Goal: Check status: Check status

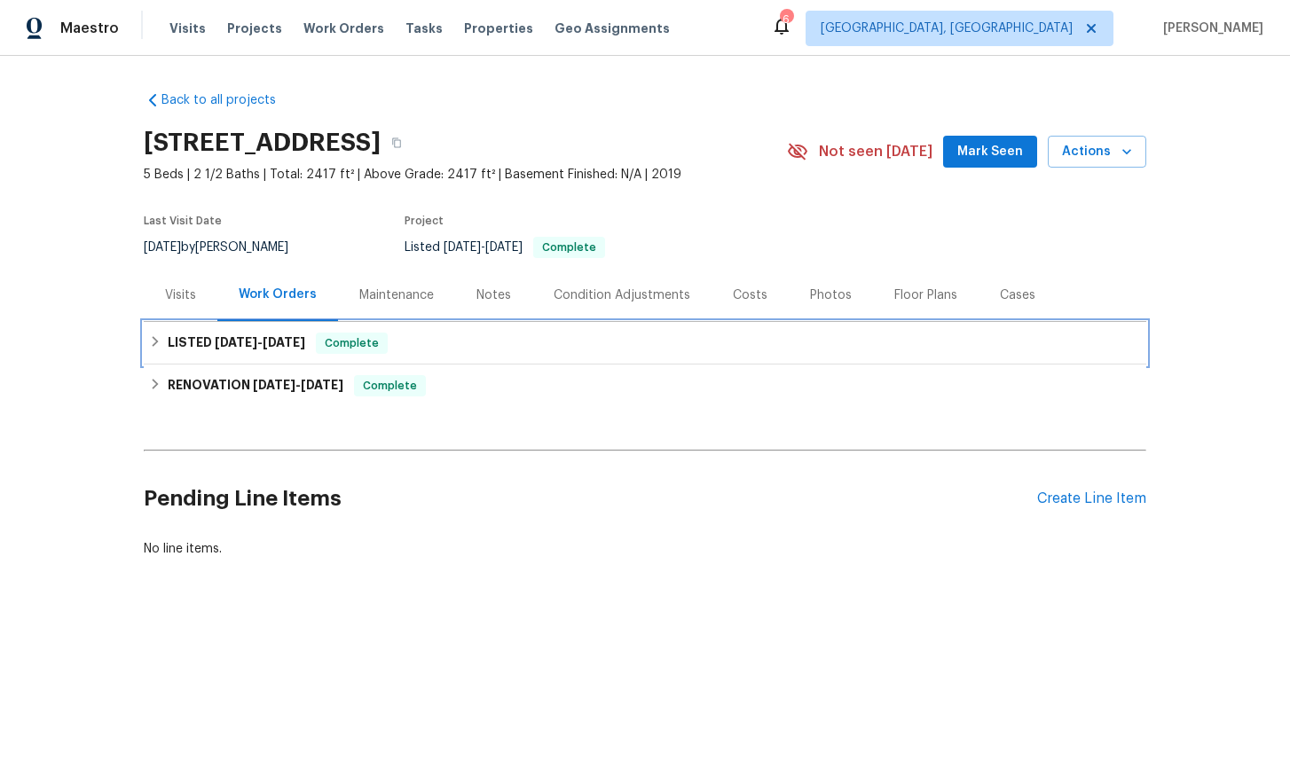
click at [157, 342] on icon at bounding box center [156, 341] width 6 height 11
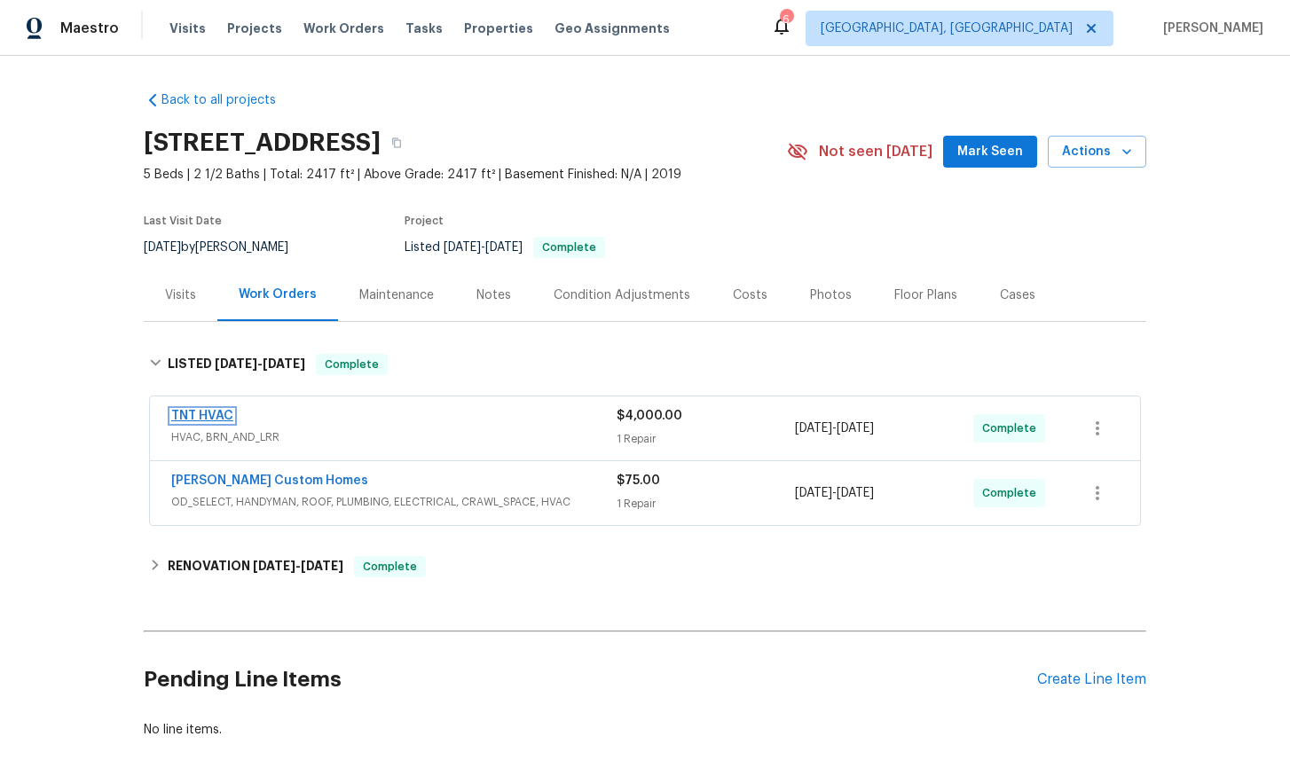
click at [209, 414] on link "TNT HVAC" at bounding box center [202, 416] width 62 height 12
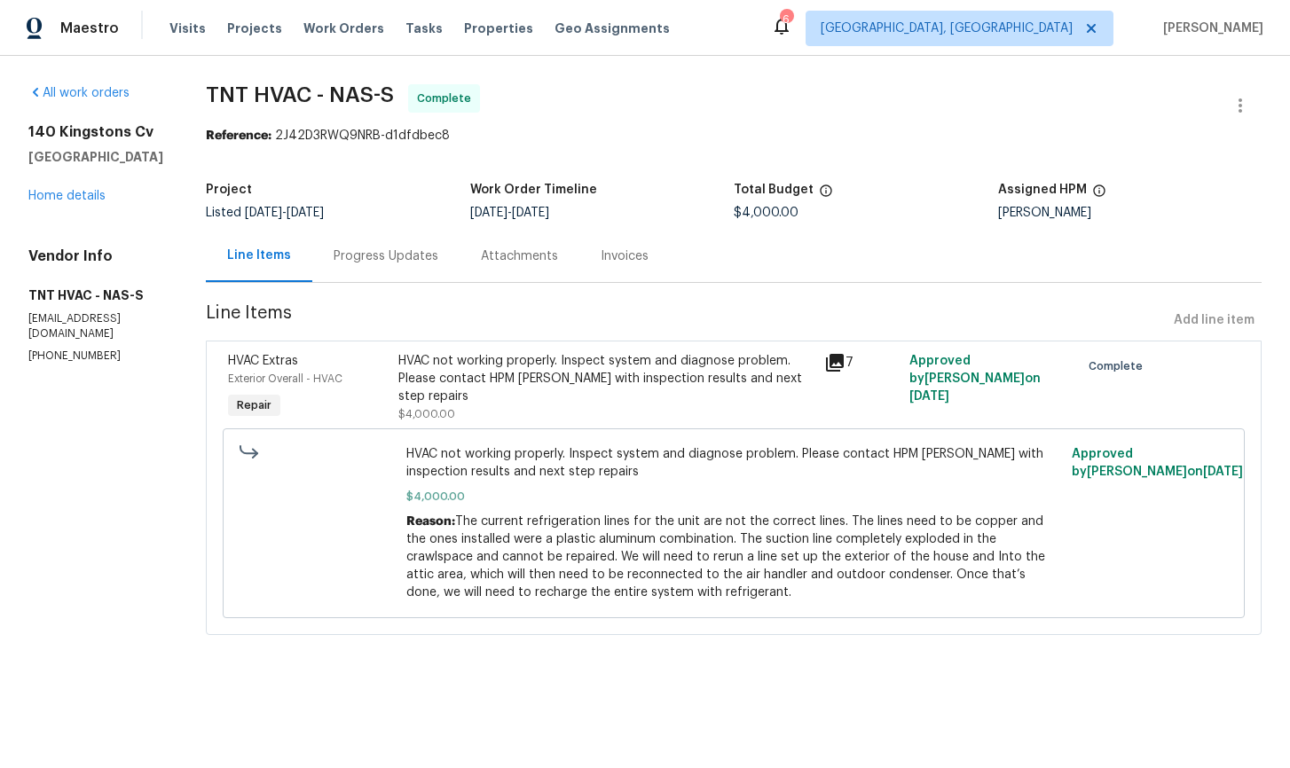
click at [601, 257] on div "Invoices" at bounding box center [625, 256] width 48 height 18
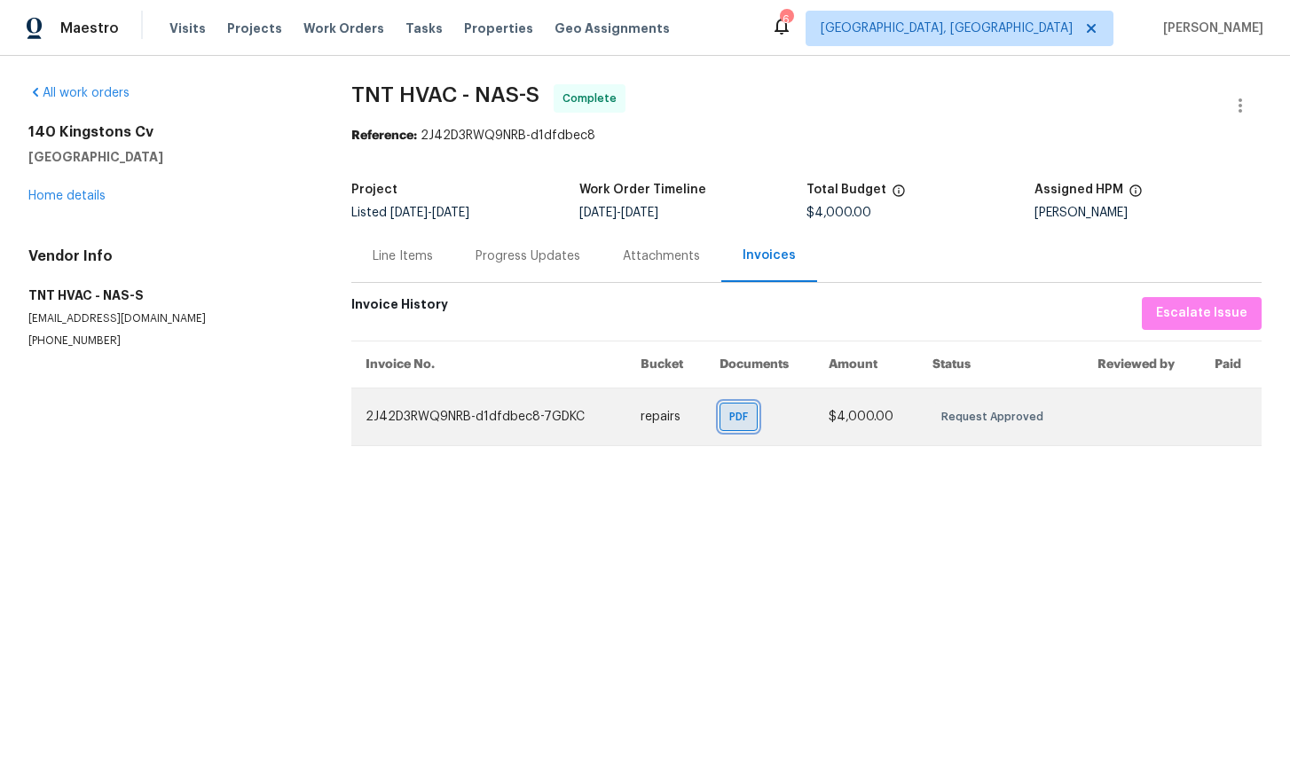
click at [737, 415] on span "PDF" at bounding box center [742, 417] width 26 height 18
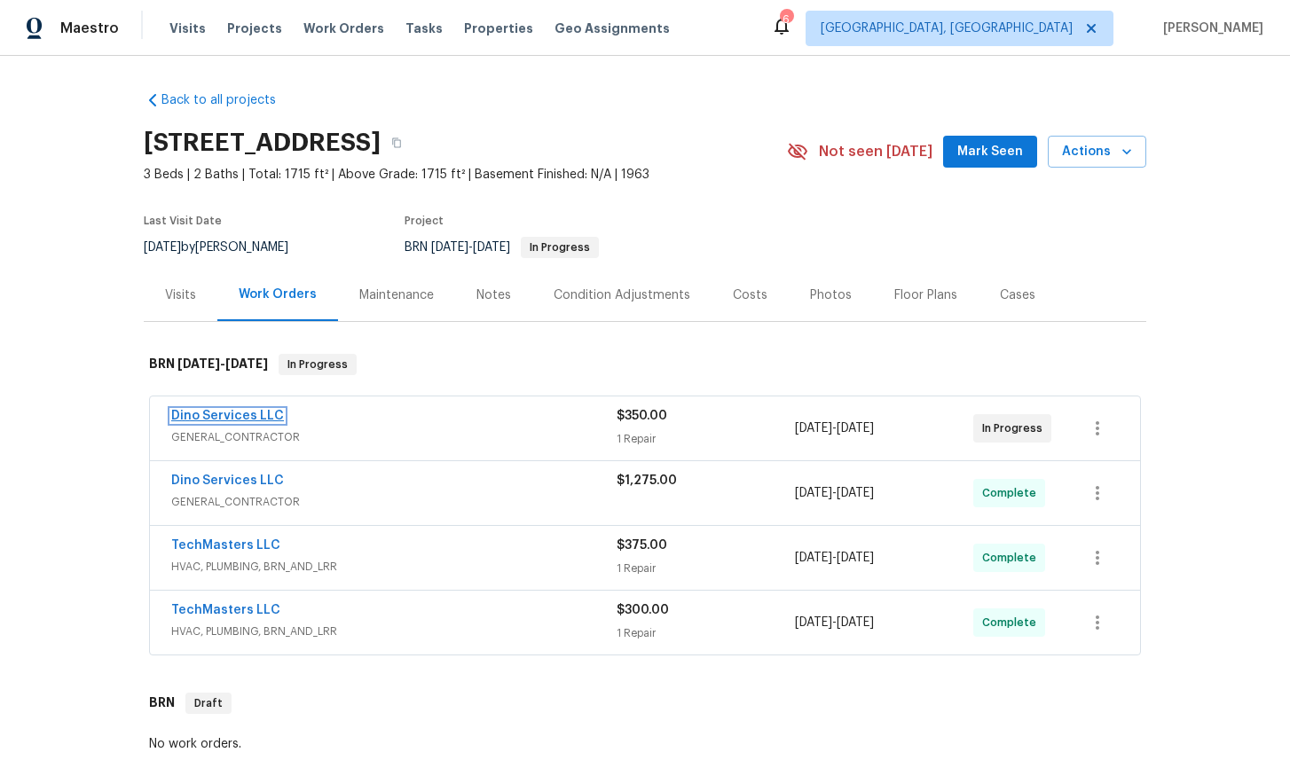
click at [222, 414] on link "Dino Services LLC" at bounding box center [227, 416] width 113 height 12
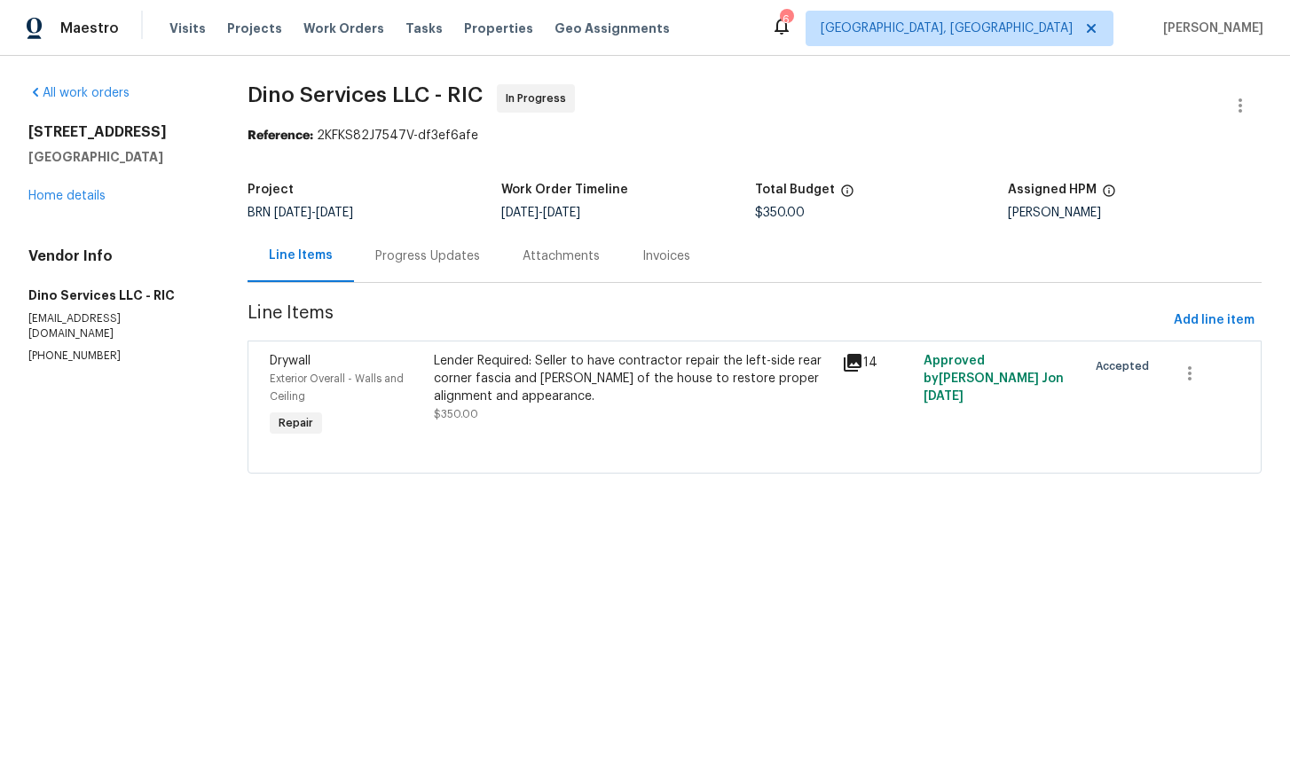
click at [441, 259] on div "Progress Updates" at bounding box center [427, 256] width 105 height 18
